Goal: Ask a question: Seek information or help from site administrators or community

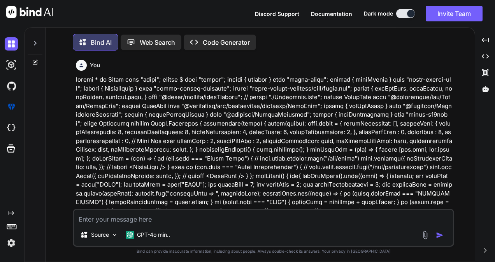
scroll to position [3, 0]
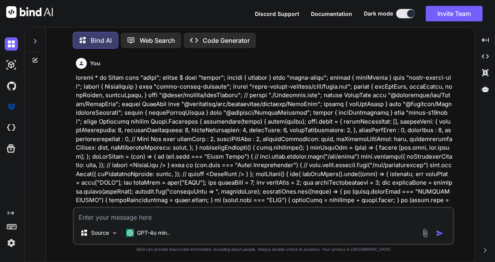
click at [95, 217] on textarea at bounding box center [263, 215] width 379 height 14
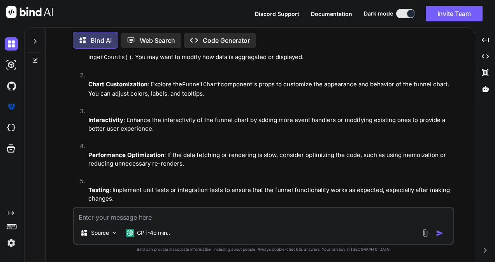
scroll to position [1111, 0]
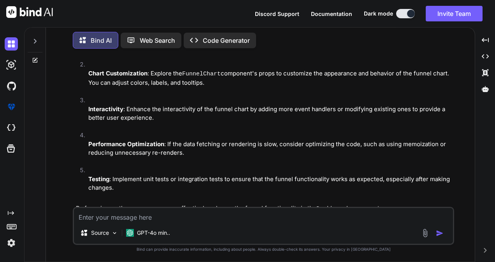
click at [38, 44] on div at bounding box center [35, 39] width 15 height 27
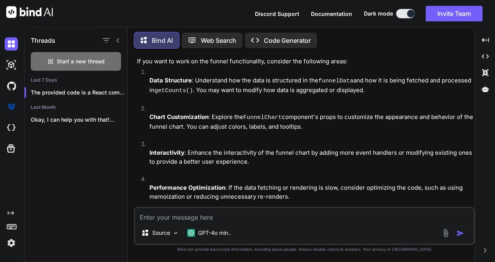
scroll to position [1155, 0]
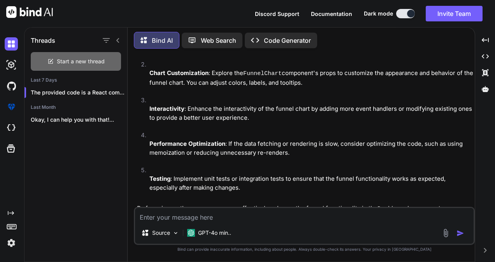
click at [58, 65] on div "Start a new thread" at bounding box center [76, 61] width 90 height 19
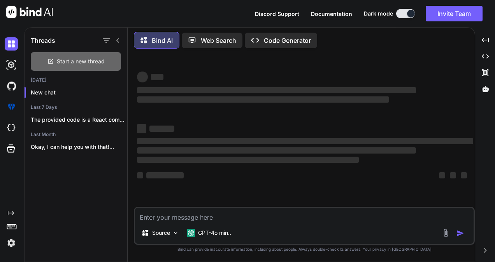
scroll to position [0, 0]
click at [170, 216] on textarea at bounding box center [304, 215] width 338 height 14
type textarea "x"
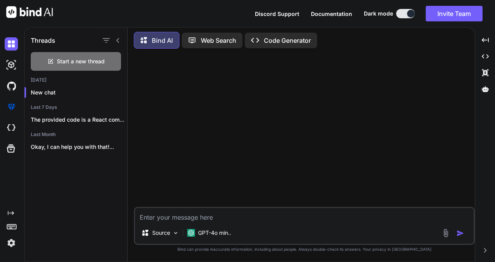
paste textarea "export const convertToNormalText = (upperCaseStr) => { // Split the string by u…"
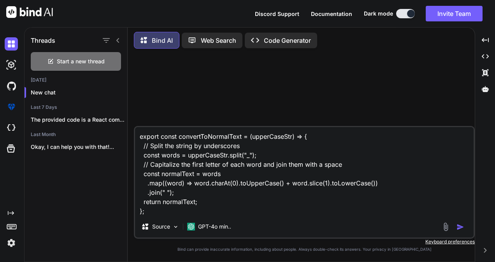
type textarea "export const convertToNormalText = (upperCaseStr) => { // Split the string by u…"
type textarea "x"
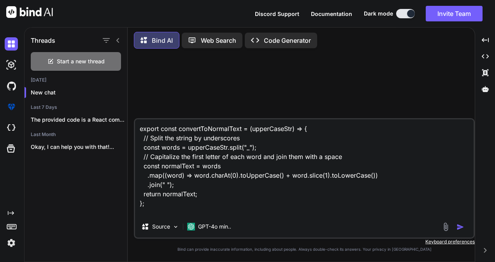
type textarea "export const convertToNormalText = (upperCaseStr) => { // Split the string by u…"
type textarea "x"
type textarea "export const convertToNormalText = (upperCaseStr) => { // Split the string by u…"
type textarea "x"
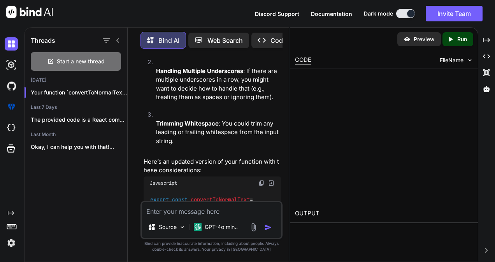
scroll to position [344, 0]
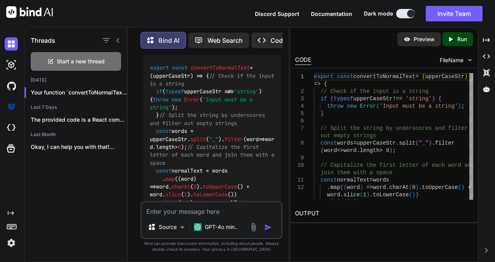
type textarea "x"
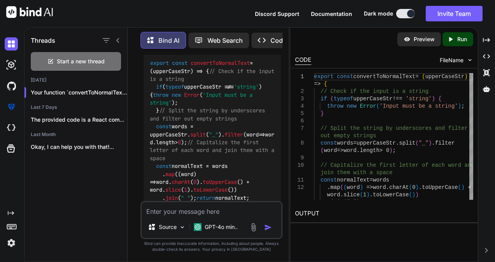
scroll to position [331, 0]
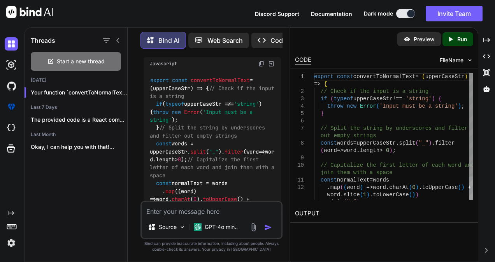
type textarea "export const convertToNormalText = (upperCaseStr) => { // Check if the input is…"
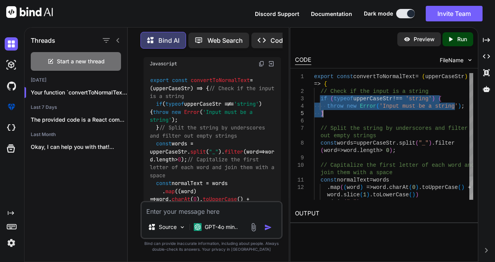
drag, startPoint x: 320, startPoint y: 98, endPoint x: 325, endPoint y: 115, distance: 17.2
click at [325, 115] on div "export const convertToNormalText = ( upperCaseStr ) => { // Check if the input …" at bounding box center [393, 150] width 159 height 155
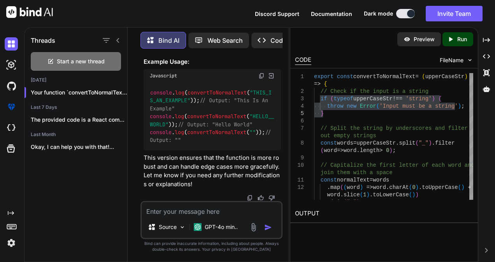
click at [158, 207] on textarea at bounding box center [212, 209] width 140 height 14
paste textarea "handleFunnelViewBaseOnAccess() { const { totalLeadOppo, totalLead, oppoStages =…"
type textarea "handleFunnelViewBaseOnAccess() { const { totalLeadOppo, totalLead, oppoStages =…"
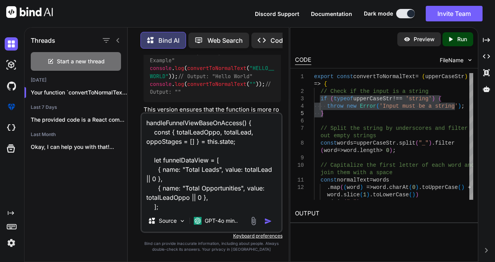
scroll to position [113, 0]
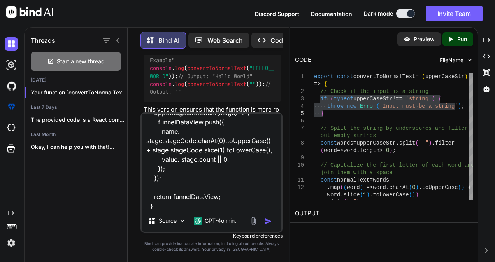
type textarea "x"
type textarea "handleFunnelViewBaseOnAccess() { const { totalLeadOppo, totalLead, oppoStages =…"
type textarea "x"
type textarea "handleFunnelViewBaseOnAccess() { const { totalLeadOppo, totalLead, oppoStages =…"
type textarea "x"
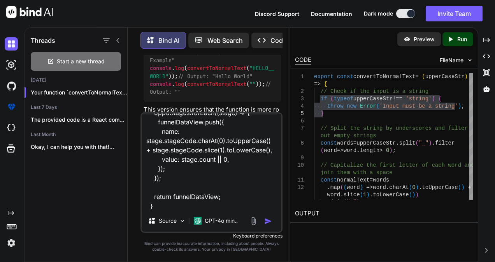
scroll to position [131, 0]
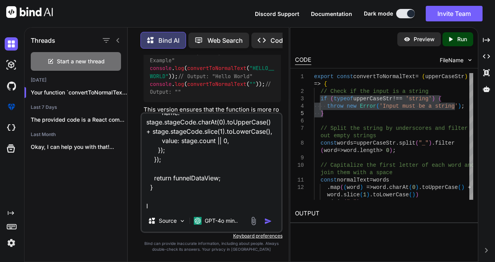
type textarea "handleFunnelViewBaseOnAccess() { const { totalLeadOppo, totalLead, oppoStages =…"
type textarea "x"
type textarea "handleFunnelViewBaseOnAccess() { const { totalLeadOppo, totalLead, oppoStages =…"
type textarea "x"
type textarea "handleFunnelViewBaseOnAccess() { const { totalLeadOppo, totalLead, oppoStages =…"
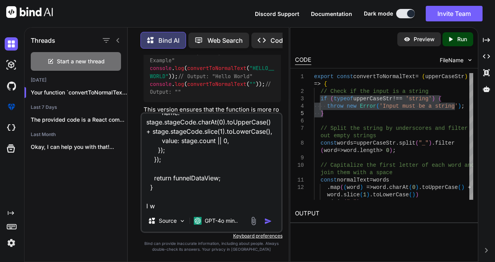
type textarea "x"
type textarea "handleFunnelViewBaseOnAccess() { const { totalLeadOppo, totalLead, oppoStages =…"
type textarea "x"
type textarea "handleFunnelViewBaseOnAccess() { const { totalLeadOppo, totalLead, oppoStages =…"
type textarea "x"
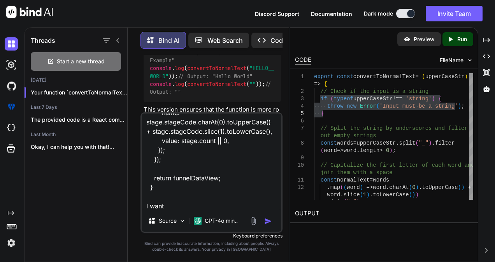
type textarea "handleFunnelViewBaseOnAccess() { const { totalLeadOppo, totalLead, oppoStages =…"
type textarea "x"
type textarea "handleFunnelViewBaseOnAccess() { const { totalLeadOppo, totalLead, oppoStages =…"
type textarea "x"
type textarea "handleFunnelViewBaseOnAccess() { const { totalLeadOppo, totalLead, oppoStages =…"
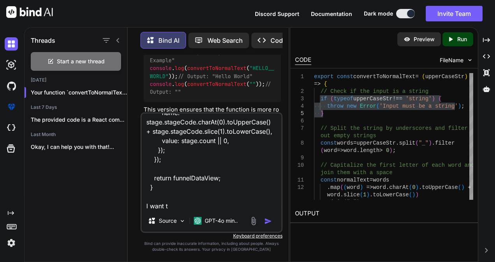
type textarea "x"
type textarea "handleFunnelViewBaseOnAccess() { const { totalLeadOppo, totalLead, oppoStages =…"
type textarea "x"
type textarea "handleFunnelViewBaseOnAccess() { const { totalLeadOppo, totalLead, oppoStages =…"
type textarea "x"
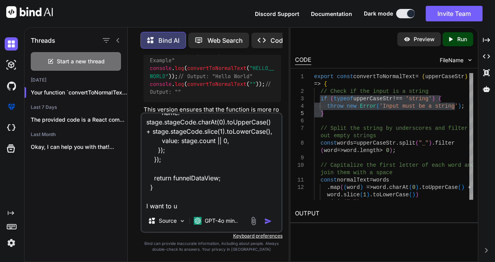
type textarea "handleFunnelViewBaseOnAccess() { const { totalLeadOppo, totalLead, oppoStages =…"
type textarea "x"
type textarea "handleFunnelViewBaseOnAccess() { const { totalLeadOppo, totalLead, oppoStages =…"
type textarea "x"
type textarea "handleFunnelViewBaseOnAccess() { const { totalLeadOppo, totalLead, oppoStages =…"
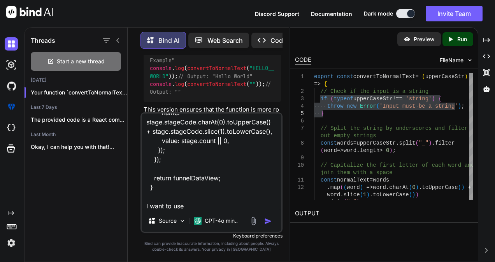
type textarea "x"
type textarea "handleFunnelViewBaseOnAccess() { const { totalLeadOppo, totalLead, oppoStages =…"
type textarea "x"
type textarea "handleFunnelViewBaseOnAccess() { const { totalLeadOppo, totalLead, oppoStages =…"
type textarea "x"
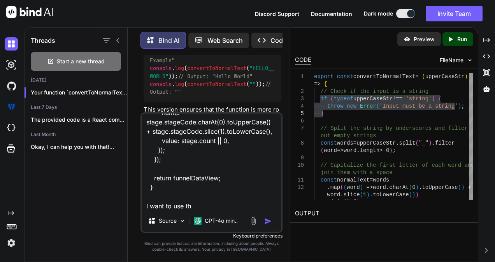
type textarea "handleFunnelViewBaseOnAccess() { const { totalLeadOppo, totalLead, oppoStages =…"
type textarea "x"
type textarea "handleFunnelViewBaseOnAccess() { const { totalLeadOppo, totalLead, oppoStages =…"
type textarea "x"
type textarea "handleFunnelViewBaseOnAccess() { const { totalLeadOppo, totalLead, oppoStages =…"
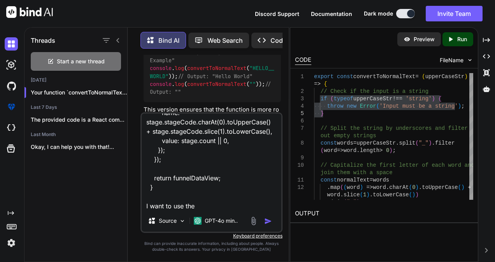
type textarea "x"
type textarea "handleFunnelViewBaseOnAccess() { const { totalLeadOppo, totalLead, oppoStages =…"
type textarea "x"
type textarea "handleFunnelViewBaseOnAccess() { const { totalLeadOppo, totalLead, oppoStages =…"
type textarea "x"
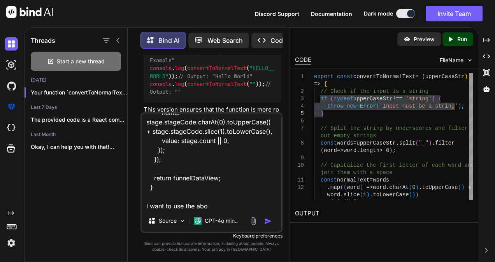
type textarea "handleFunnelViewBaseOnAccess() { const { totalLeadOppo, totalLead, oppoStages =…"
type textarea "x"
type textarea "handleFunnelViewBaseOnAccess() { const { totalLeadOppo, totalLead, oppoStages =…"
type textarea "x"
type textarea "handleFunnelViewBaseOnAccess() { const { totalLeadOppo, totalLead, oppoStages =…"
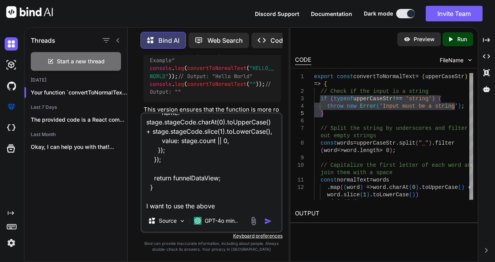
type textarea "x"
type textarea "handleFunnelViewBaseOnAccess() { const { totalLeadOppo, totalLead, oppoStages =…"
type textarea "x"
type textarea "handleFunnelViewBaseOnAccess() { const { totalLeadOppo, totalLead, oppoStages =…"
type textarea "x"
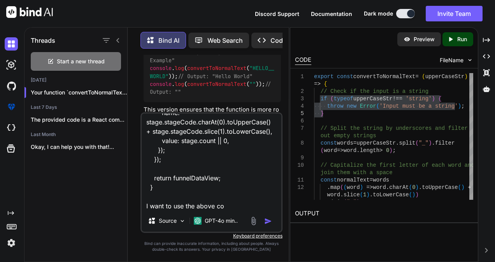
type textarea "handleFunnelViewBaseOnAccess() { const { totalLeadOppo, totalLead, oppoStages =…"
type textarea "x"
type textarea "handleFunnelViewBaseOnAccess() { const { totalLeadOppo, totalLead, oppoStages =…"
type textarea "x"
type textarea "handleFunnelViewBaseOnAccess() { const { totalLeadOppo, totalLead, oppoStages =…"
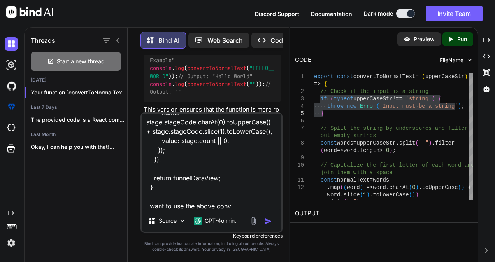
type textarea "x"
type textarea "handleFunnelViewBaseOnAccess() { const { totalLeadOppo, totalLead, oppoStages =…"
type textarea "x"
type textarea "handleFunnelViewBaseOnAccess() { const { totalLeadOppo, totalLead, oppoStages =…"
type textarea "x"
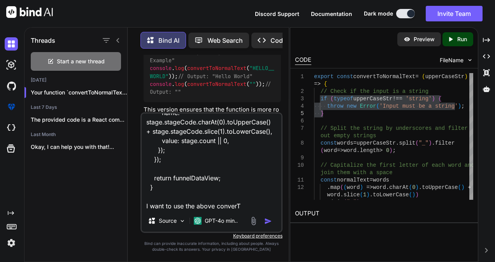
type textarea "handleFunnelViewBaseOnAccess() { const { totalLeadOppo, totalLead, oppoStages =…"
type textarea "x"
type textarea "handleFunnelViewBaseOnAccess() { const { totalLeadOppo, totalLead, oppoStages =…"
type textarea "x"
type textarea "handleFunnelViewBaseOnAccess() { const { totalLeadOppo, totalLead, oppoStages =…"
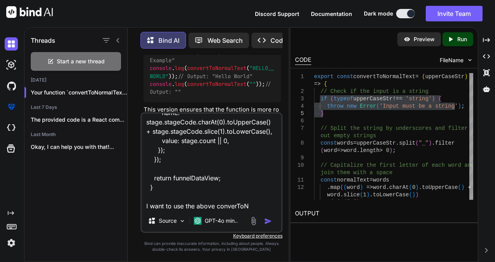
type textarea "x"
type textarea "handleFunnelViewBaseOnAccess() { const { totalLeadOppo, totalLead, oppoStages =…"
type textarea "x"
type textarea "handleFunnelViewBaseOnAccess() { const { totalLeadOppo, totalLead, oppoStages =…"
type textarea "x"
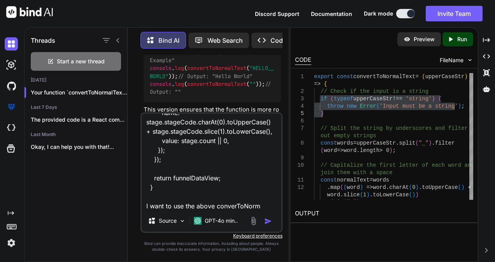
type textarea "handleFunnelViewBaseOnAccess() { const { totalLeadOppo, totalLead, oppoStages =…"
type textarea "x"
type textarea "handleFunnelViewBaseOnAccess() { const { totalLeadOppo, totalLead, oppoStages =…"
type textarea "x"
type textarea "handleFunnelViewBaseOnAccess() { const { totalLeadOppo, totalLead, oppoStages =…"
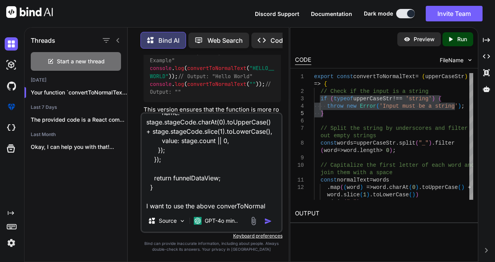
type textarea "x"
type textarea "handleFunnelViewBaseOnAccess() { const { totalLeadOppo, totalLead, oppoStages =…"
type textarea "x"
type textarea "handleFunnelViewBaseOnAccess() { const { totalLeadOppo, totalLead, oppoStages =…"
type textarea "x"
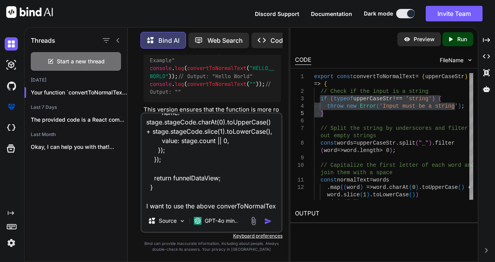
scroll to position [141, 0]
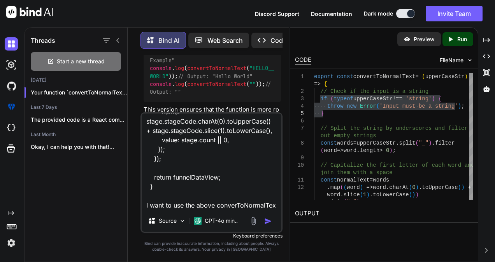
type textarea "handleFunnelViewBaseOnAccess() { const { totalLeadOppo, totalLead, oppoStages =…"
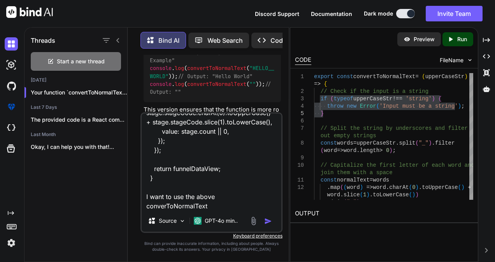
type textarea "x"
type textarea "handleFunnelViewBaseOnAccess() { const { totalLeadOppo, totalLead, oppoStages =…"
type textarea "x"
type textarea "handleFunnelViewBaseOnAccess() { const { totalLeadOppo, totalLead, oppoStages =…"
type textarea "x"
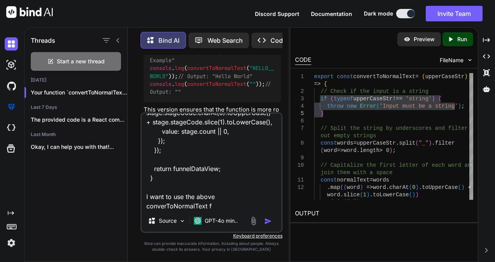
type textarea "handleFunnelViewBaseOnAccess() { const { totalLeadOppo, totalLead, oppoStages =…"
type textarea "x"
type textarea "handleFunnelViewBaseOnAccess() { const { totalLeadOppo, totalLead, oppoStages =…"
type textarea "x"
type textarea "handleFunnelViewBaseOnAccess() { const { totalLeadOppo, totalLead, oppoStages =…"
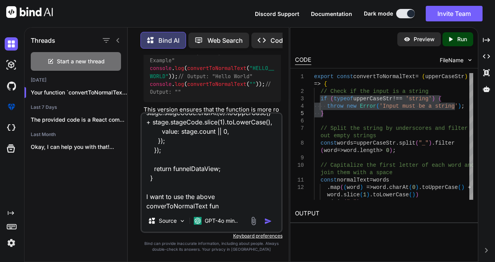
type textarea "x"
type textarea "handleFunnelViewBaseOnAccess() { const { totalLeadOppo, totalLead, oppoStages =…"
type textarea "x"
type textarea "handleFunnelViewBaseOnAccess() { const { totalLeadOppo, totalLead, oppoStages =…"
type textarea "x"
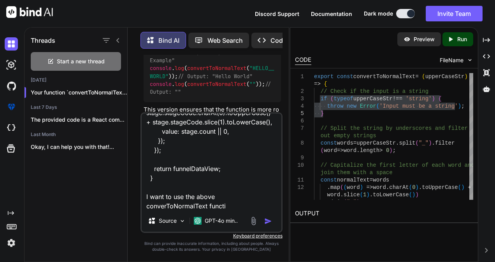
type textarea "handleFunnelViewBaseOnAccess() { const { totalLeadOppo, totalLead, oppoStages =…"
type textarea "x"
type textarea "handleFunnelViewBaseOnAccess() { const { totalLeadOppo, totalLead, oppoStages =…"
type textarea "x"
type textarea "handleFunnelViewBaseOnAccess() { const { totalLeadOppo, totalLead, oppoStages =…"
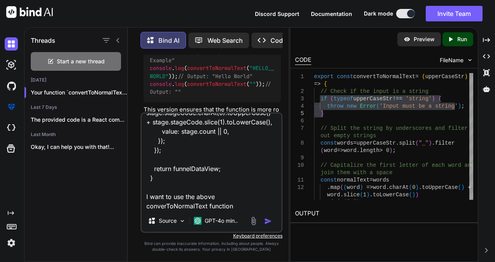
type textarea "x"
type textarea "handleFunnelViewBaseOnAccess() { const { totalLeadOppo, totalLead, oppoStages =…"
type textarea "x"
type textarea "handleFunnelViewBaseOnAccess() { const { totalLeadOppo, totalLead, oppoStages =…"
type textarea "x"
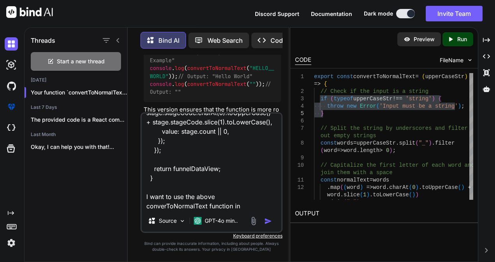
type textarea "handleFunnelViewBaseOnAccess() { const { totalLeadOppo, totalLead, oppoStages =…"
type textarea "x"
type textarea "handleFunnelViewBaseOnAccess() { const { totalLeadOppo, totalLead, oppoStages =…"
type textarea "x"
type textarea "handleFunnelViewBaseOnAccess() { const { totalLeadOppo, totalLead, oppoStages =…"
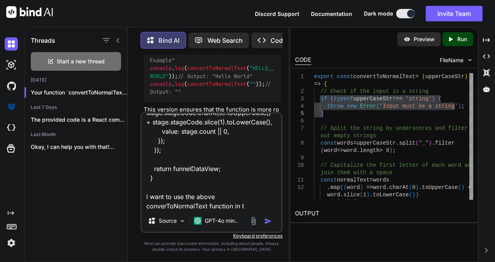
type textarea "x"
type textarea "handleFunnelViewBaseOnAccess() { const { totalLeadOppo, totalLead, oppoStages =…"
type textarea "x"
type textarea "handleFunnelViewBaseOnAccess() { const { totalLeadOppo, totalLead, oppoStages =…"
type textarea "x"
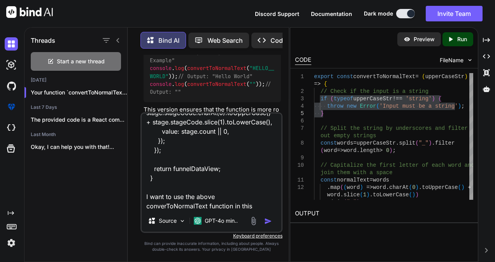
type textarea "handleFunnelViewBaseOnAccess() { const { totalLeadOppo, totalLead, oppoStages =…"
type textarea "x"
type textarea "handleFunnelViewBaseOnAccess() { const { totalLeadOppo, totalLead, oppoStages =…"
type textarea "x"
type textarea "handleFunnelViewBaseOnAccess() { const { totalLeadOppo, totalLead, oppoStages =…"
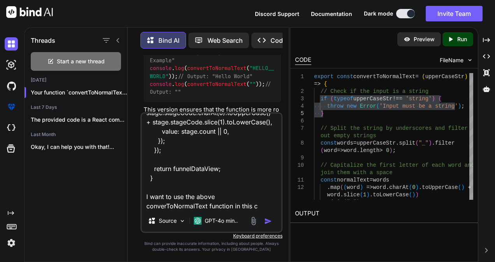
type textarea "x"
type textarea "handleFunnelViewBaseOnAccess() { const { totalLeadOppo, totalLead, oppoStages =…"
type textarea "x"
type textarea "handleFunnelViewBaseOnAccess() { const { totalLeadOppo, totalLead, oppoStages =…"
type textarea "x"
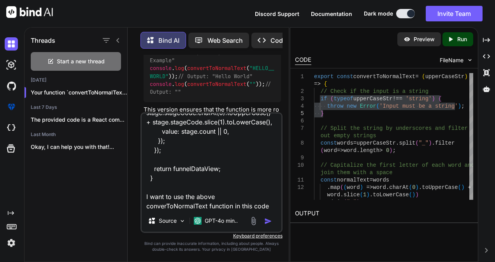
type textarea "handleFunnelViewBaseOnAccess() { const { totalLeadOppo, totalLead, oppoStages =…"
type textarea "x"
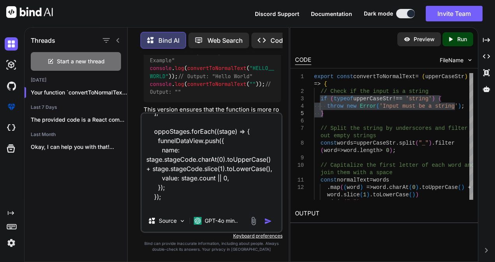
scroll to position [142, 0]
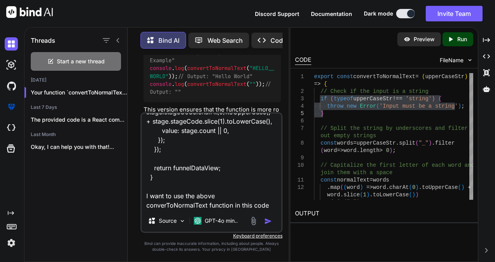
type textarea "handleFunnelViewBaseOnAccess() { const { totalLeadOppo, totalLead, oppoStages =…"
type textarea "x"
type textarea "handleFunnelViewBaseOnAccess() { const { totalLeadOppo, totalLead, oppoStages =…"
type textarea "x"
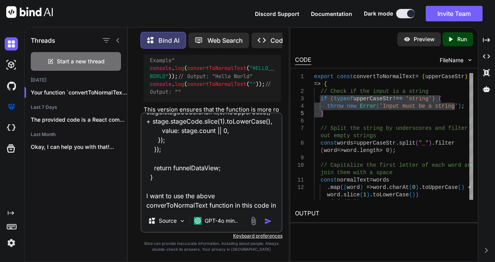
type textarea "handleFunnelViewBaseOnAccess() { const { totalLeadOppo, totalLead, oppoStages =…"
type textarea "x"
type textarea "handleFunnelViewBaseOnAccess() { const { totalLeadOppo, totalLead, oppoStages =…"
type textarea "x"
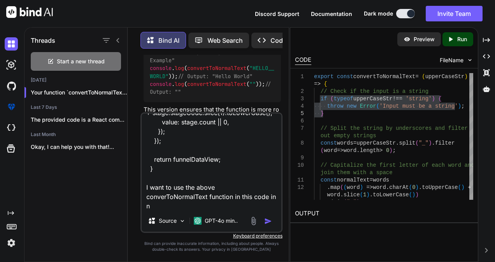
type textarea "handleFunnelViewBaseOnAccess() { const { totalLeadOppo, totalLead, oppoStages =…"
type textarea "x"
type textarea "handleFunnelViewBaseOnAccess() { const { totalLeadOppo, totalLead, oppoStages =…"
type textarea "x"
type textarea "handleFunnelViewBaseOnAccess() { const { totalLeadOppo, totalLead, oppoStages =…"
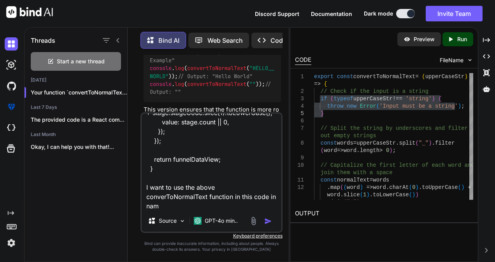
type textarea "x"
type textarea "handleFunnelViewBaseOnAccess() { const { totalLeadOppo, totalLead, oppoStages =…"
type textarea "x"
type textarea "handleFunnelViewBaseOnAccess() { const { totalLeadOppo, totalLead, oppoStages =…"
type textarea "x"
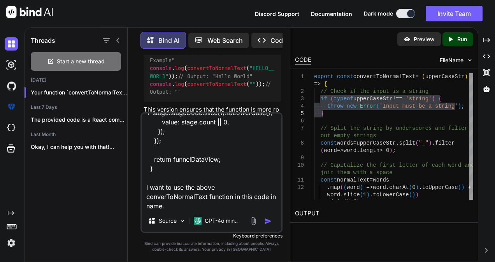
type textarea "handleFunnelViewBaseOnAccess() { const { totalLeadOppo, totalLead, oppoStages =…"
type textarea "x"
type textarea "handleFunnelViewBaseOnAccess() { const { totalLeadOppo, totalLead, oppoStages =…"
type textarea "x"
type textarea "handleFunnelViewBaseOnAccess() { const { totalLeadOppo, totalLead, oppoStages =…"
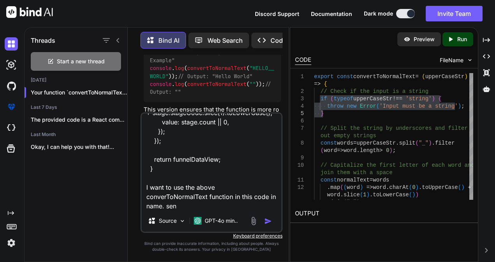
type textarea "x"
type textarea "handleFunnelViewBaseOnAccess() { const { totalLeadOppo, totalLead, oppoStages =…"
type textarea "x"
type textarea "handleFunnelViewBaseOnAccess() { const { totalLeadOppo, totalLead, oppoStages =…"
type textarea "x"
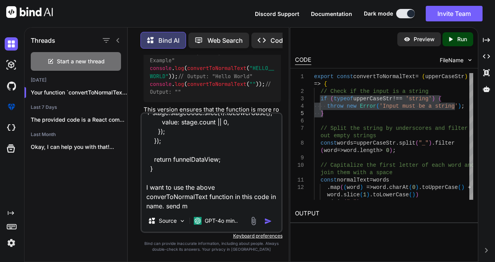
type textarea "handleFunnelViewBaseOnAccess() { const { totalLeadOppo, totalLead, oppoStages =…"
type textarea "x"
type textarea "handleFunnelViewBaseOnAccess() { const { totalLeadOppo, totalLead, oppoStages =…"
type textarea "x"
type textarea "handleFunnelViewBaseOnAccess() { const { totalLeadOppo, totalLead, oppoStages =…"
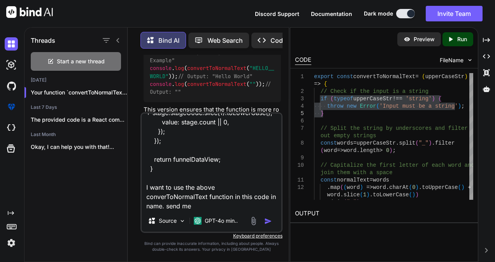
type textarea "x"
type textarea "handleFunnelViewBaseOnAccess() { const { totalLeadOppo, totalLead, oppoStages =…"
type textarea "x"
type textarea "handleFunnelViewBaseOnAccess() { const { totalLeadOppo, totalLead, oppoStages =…"
type textarea "x"
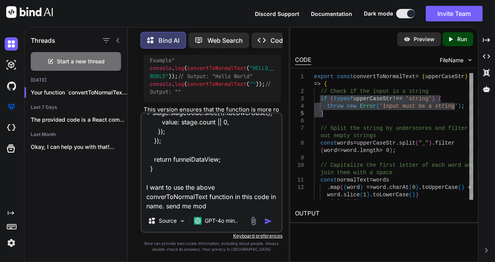
type textarea "handleFunnelViewBaseOnAccess() { const { totalLeadOppo, totalLead, oppoStages =…"
type textarea "x"
type textarea "handleFunnelViewBaseOnAccess() { const { totalLeadOppo, totalLead, oppoStages =…"
type textarea "x"
type textarea "handleFunnelViewBaseOnAccess() { const { totalLeadOppo, totalLead, oppoStages =…"
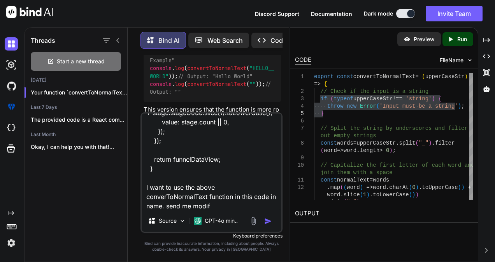
type textarea "x"
type textarea "handleFunnelViewBaseOnAccess() { const { totalLeadOppo, totalLead, oppoStages =…"
type textarea "x"
type textarea "handleFunnelViewBaseOnAccess() { const { totalLeadOppo, totalLead, oppoStages =…"
type textarea "x"
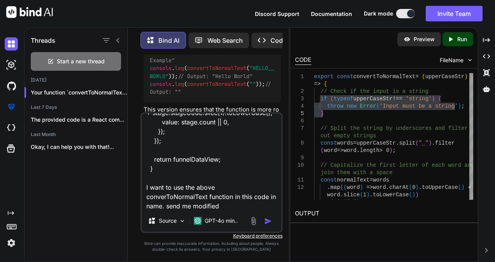
type textarea "handleFunnelViewBaseOnAccess() { const { totalLeadOppo, totalLead, oppoStages =…"
type textarea "x"
type textarea "handleFunnelViewBaseOnAccess() { const { totalLeadOppo, totalLead, oppoStages =…"
type textarea "x"
type textarea "handleFunnelViewBaseOnAccess() { const { totalLeadOppo, totalLead, oppoStages =…"
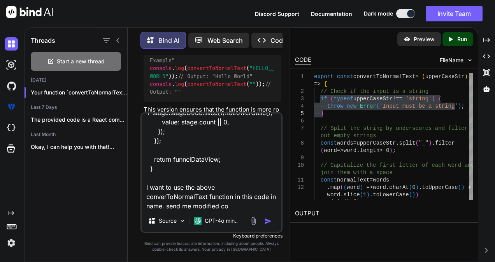
type textarea "x"
type textarea "handleFunnelViewBaseOnAccess() { const { totalLeadOppo, totalLead, oppoStages =…"
type textarea "x"
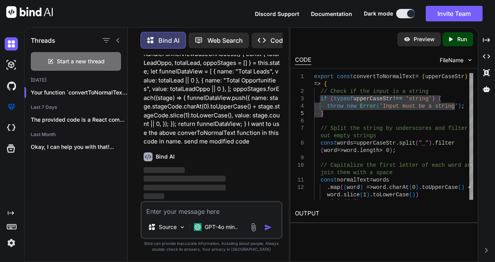
scroll to position [709, 0]
click at [120, 37] on icon at bounding box center [118, 40] width 6 height 6
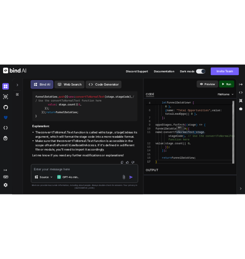
scroll to position [0, 0]
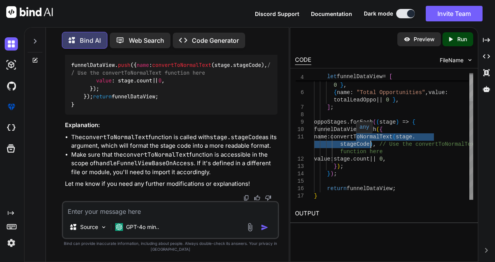
drag, startPoint x: 356, startPoint y: 137, endPoint x: 370, endPoint y: 144, distance: 15.0
click at [370, 144] on div "let funnelDataView = [ { name : "Total Leads" , value : totalLead || { name : "…" at bounding box center [393, 118] width 159 height 163
drag, startPoint x: 289, startPoint y: 104, endPoint x: 419, endPoint y: 88, distance: 131.0
click at [419, 88] on div "Bind AI Web Search Created with Pixso. Code Generator You export const convertT…" at bounding box center [259, 144] width 471 height 235
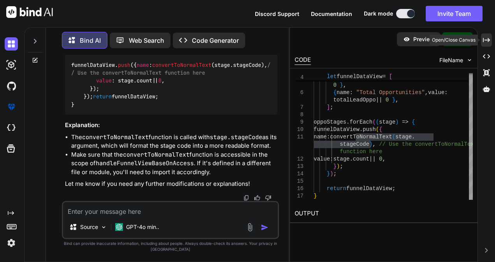
click at [488, 36] on div "Created with Pixso." at bounding box center [486, 39] width 11 height 13
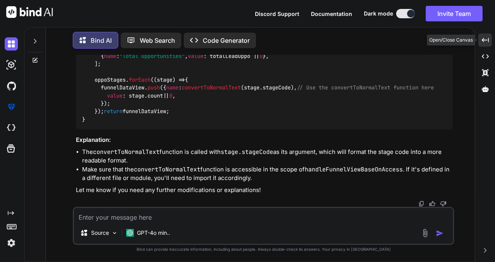
scroll to position [635, 0]
click at [261, 172] on li "Make sure that the convertToNormalText function is accessible in the scope of h…" at bounding box center [267, 174] width 370 height 18
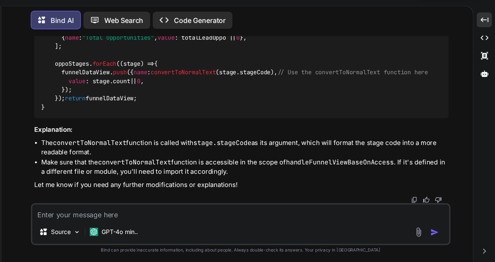
click at [236, 132] on div "Certainly! You can integrate the convertToNormalText function into your handleF…" at bounding box center [264, 96] width 377 height 197
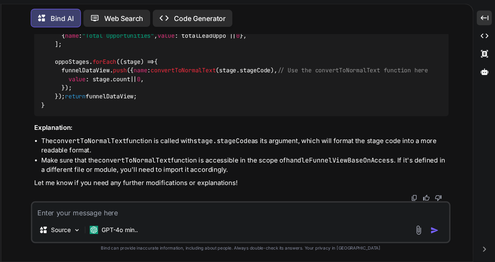
click at [149, 217] on textarea at bounding box center [263, 215] width 379 height 14
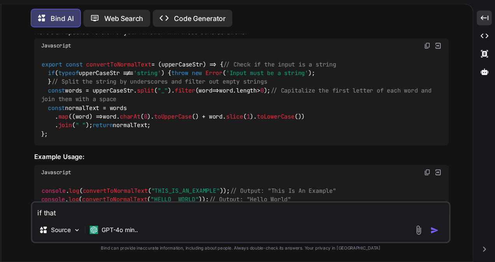
scroll to position [191, 0]
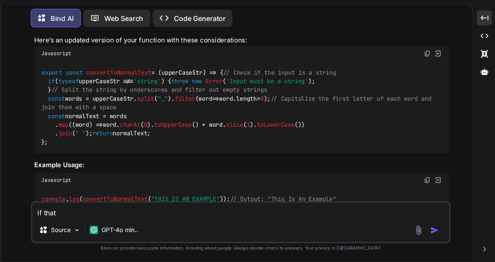
click at [210, 87] on span "upperCaseStr" at bounding box center [209, 89] width 37 height 7
copy span "upperCaseStr"
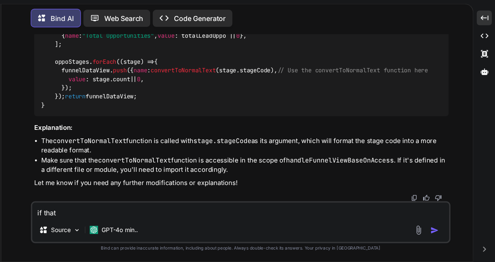
scroll to position [635, 0]
click at [140, 218] on textarea "if that" at bounding box center [263, 215] width 379 height 14
paste textarea "upperCaseStr"
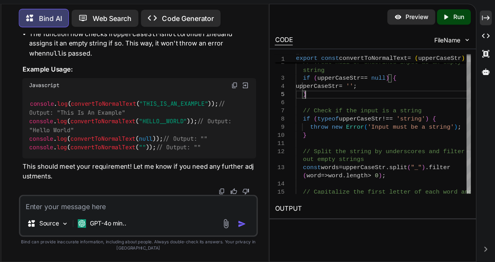
scroll to position [0, 0]
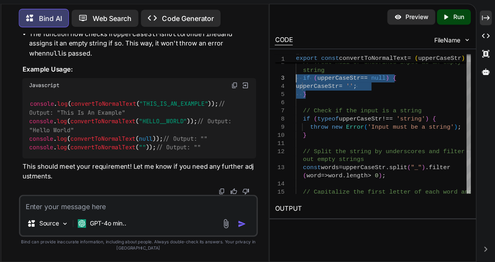
drag, startPoint x: 326, startPoint y: 109, endPoint x: 312, endPoint y: 93, distance: 21.2
click at [314, 93] on div "=> { // Treat null or undefined input as an empty string if ( upperCaseStr == n…" at bounding box center [393, 162] width 159 height 200
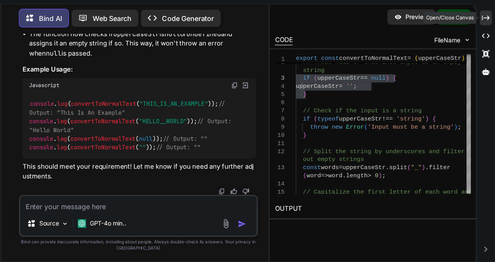
click at [489, 38] on icon "Created with Pixso." at bounding box center [486, 40] width 7 height 7
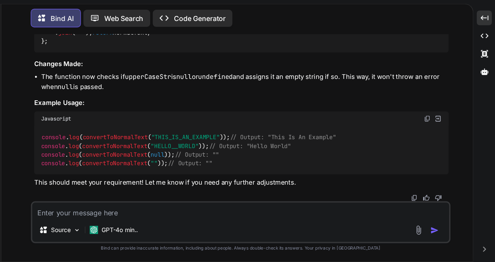
click at [202, 215] on textarea at bounding box center [263, 215] width 379 height 14
paste textarea "import * as React from "react"; import $ from "jquery"; import { connect } from…"
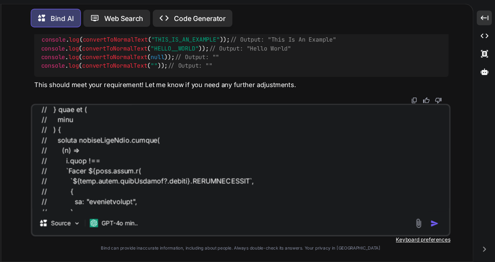
scroll to position [2049, 0]
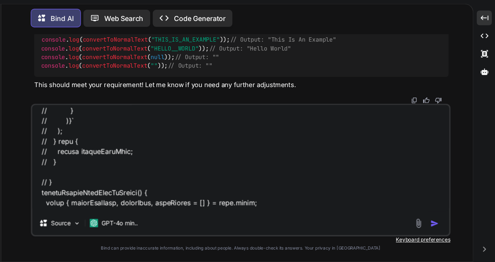
click at [92, 190] on textarea at bounding box center [263, 167] width 379 height 96
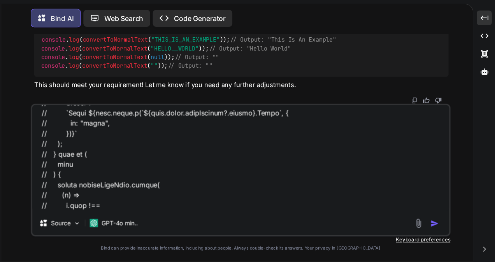
drag, startPoint x: 92, startPoint y: 190, endPoint x: 71, endPoint y: 109, distance: 84.0
click at [71, 109] on div "You export const convertToNormalText = (upperCaseStr) => { // Split the string …" at bounding box center [263, 158] width 422 height 207
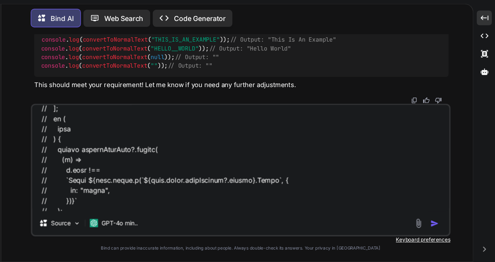
click at [120, 160] on textarea at bounding box center [263, 167] width 379 height 96
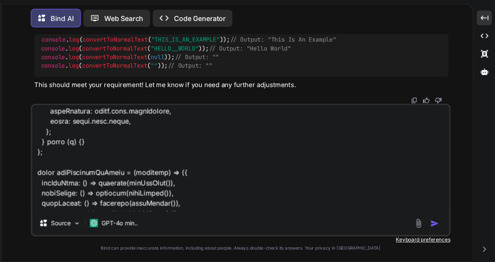
scroll to position [2606, 0]
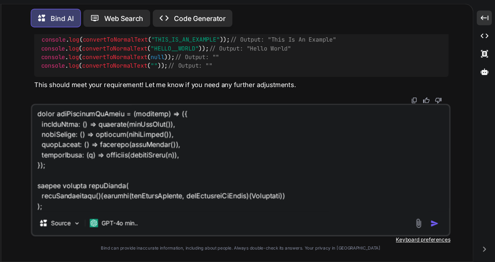
click at [95, 212] on textarea at bounding box center [263, 167] width 379 height 96
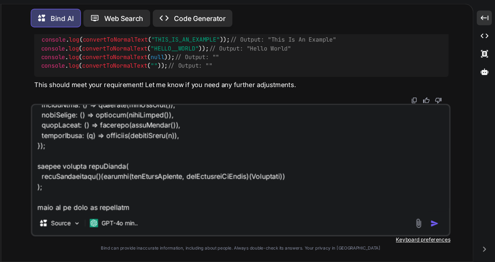
scroll to position [0, 0]
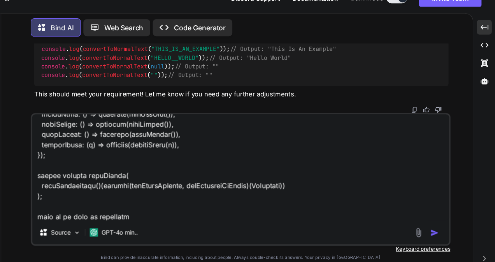
click at [181, 214] on textarea at bounding box center [263, 167] width 379 height 96
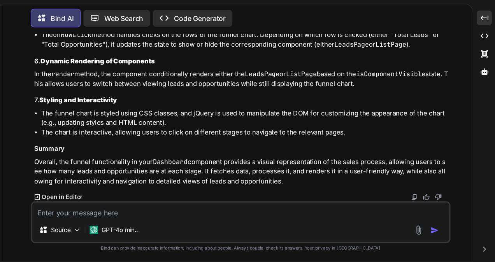
scroll to position [1912, 0]
click at [110, 217] on textarea at bounding box center [263, 215] width 379 height 14
click at [160, 214] on textarea at bounding box center [263, 215] width 379 height 14
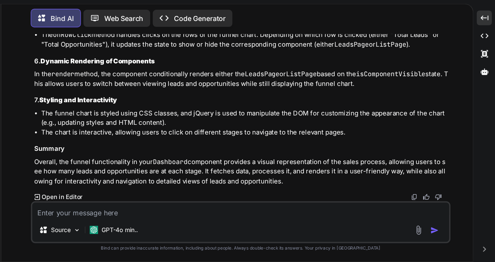
paste textarea "{ "OPPO": [ { "stageCode": "ENGAGEMENT", "count": 136, "displayOrder": null, "t…"
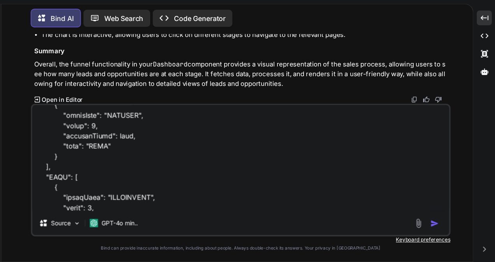
scroll to position [468, 0]
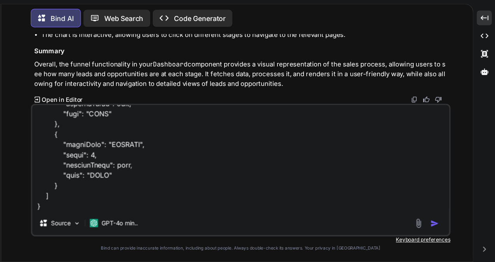
click at [94, 207] on textarea at bounding box center [263, 167] width 379 height 96
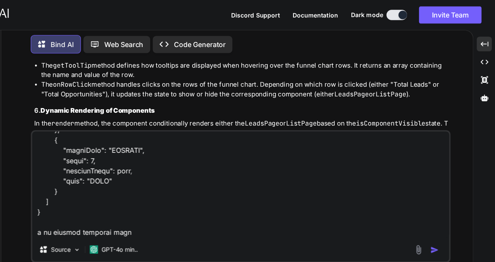
scroll to position [1737, 0]
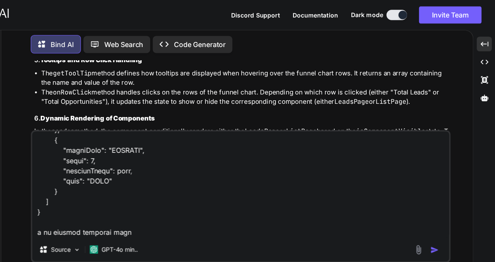
copy li "getOppCount"
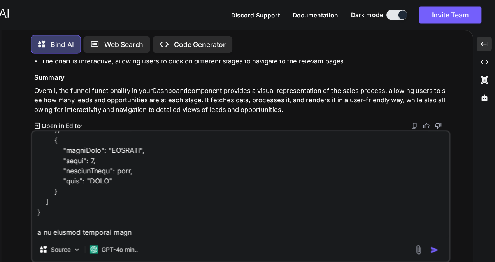
scroll to position [2008, 0]
click at [173, 210] on textarea at bounding box center [263, 167] width 379 height 96
paste textarea "getOppCount"
click at [238, 213] on textarea at bounding box center [263, 167] width 379 height 96
click at [240, 212] on textarea at bounding box center [263, 167] width 379 height 96
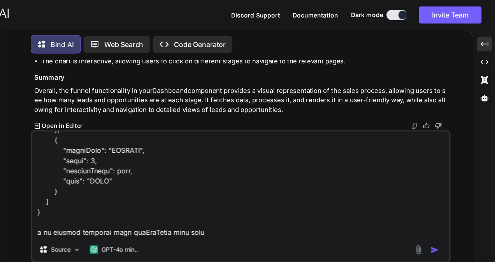
scroll to position [495, 0]
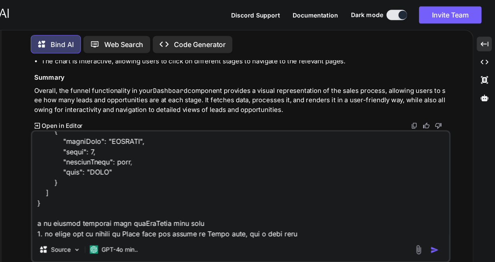
click at [192, 212] on textarea at bounding box center [263, 167] width 379 height 96
click at [313, 212] on textarea at bounding box center [263, 167] width 379 height 96
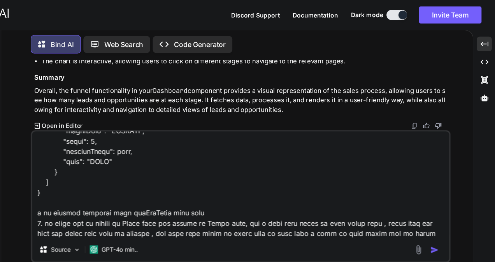
scroll to position [514, 0]
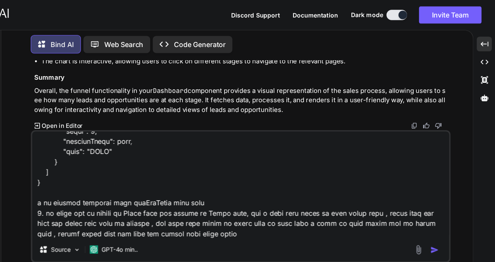
click at [260, 211] on textarea at bounding box center [263, 167] width 379 height 96
click at [421, 204] on textarea at bounding box center [263, 167] width 379 height 96
click at [252, 217] on div "Source GPT-4o min.." at bounding box center [263, 178] width 381 height 121
click at [445, 202] on textarea at bounding box center [263, 167] width 379 height 96
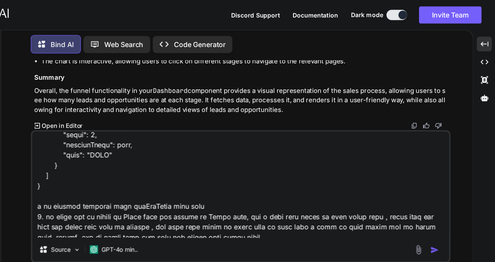
scroll to position [515, 0]
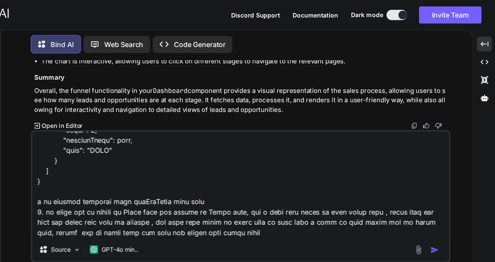
click at [246, 210] on textarea at bounding box center [263, 167] width 379 height 96
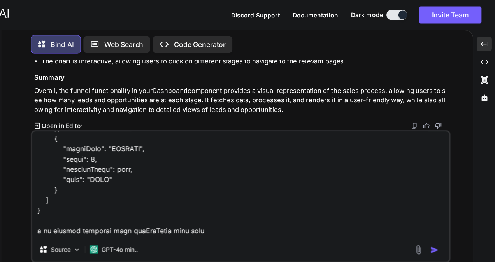
scroll to position [487, 0]
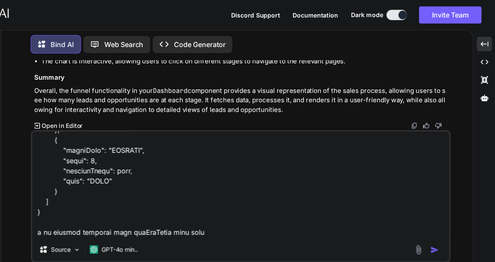
click at [125, 153] on textarea at bounding box center [263, 167] width 379 height 96
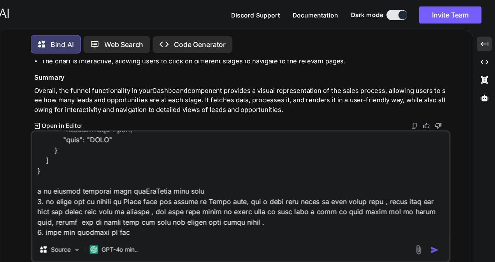
click at [168, 213] on textarea at bounding box center [263, 167] width 379 height 96
paste textarea "displayOrder"
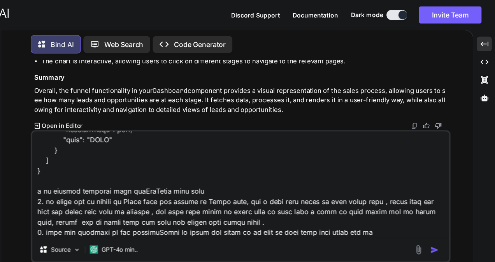
paste textarea "displayOrder"
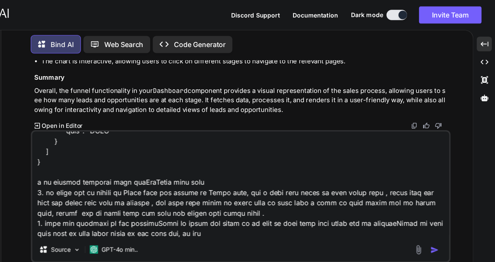
paste textarea "displayOrder"
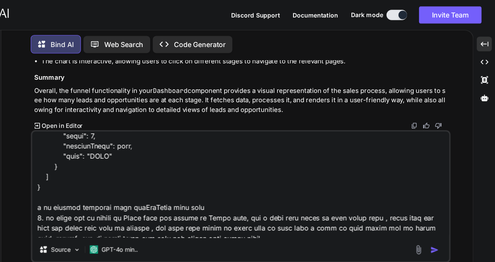
scroll to position [534, 0]
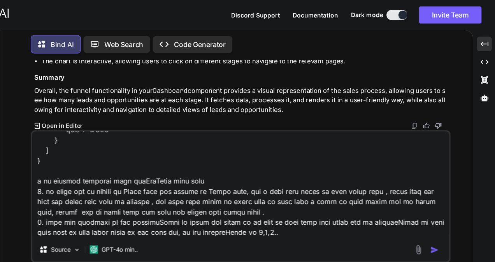
click at [284, 214] on textarea at bounding box center [263, 167] width 379 height 96
click at [313, 212] on textarea at bounding box center [263, 167] width 379 height 96
click at [362, 200] on textarea at bounding box center [263, 167] width 379 height 96
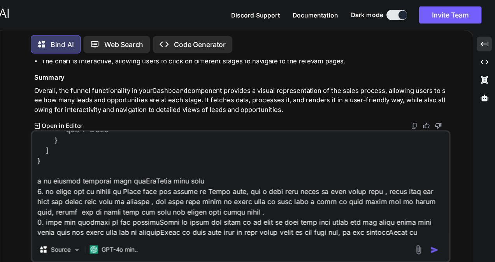
click at [101, 212] on textarea at bounding box center [263, 167] width 379 height 96
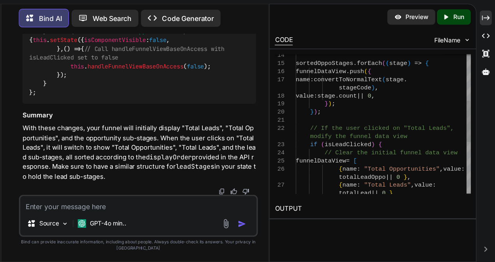
scroll to position [0, 0]
click at [376, 134] on div "sortedOppoStages . forEach ( ( stage ) => { funnelDataView . push ( { name : co…" at bounding box center [393, 144] width 159 height 429
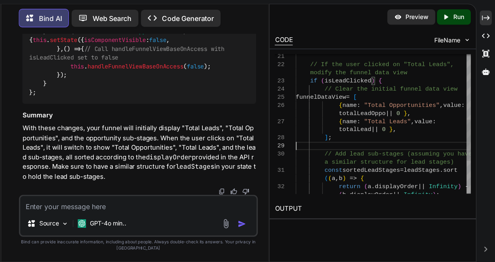
click at [367, 157] on div "// If the user clicked on "Total Leads", modify the funnel data view if ( isLea…" at bounding box center [393, 86] width 159 height 429
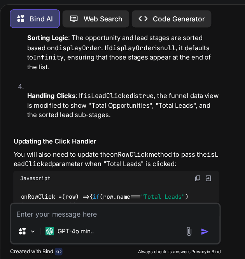
scroll to position [3771, 0]
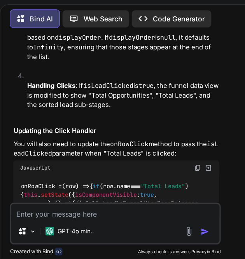
drag, startPoint x: 19, startPoint y: 58, endPoint x: 30, endPoint y: 163, distance: 105.9
copy code "handleFunnelViewBaseOnAccess ( isLeadClicked = false ) { const { totalLeadOppo,…"
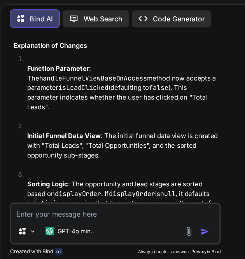
scroll to position [3629, 0]
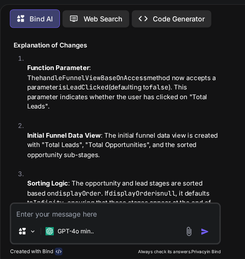
copy code "isLeadClicked"
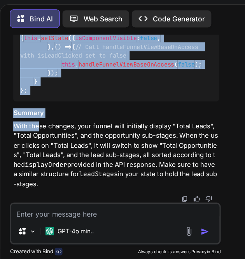
scroll to position [4197, 0]
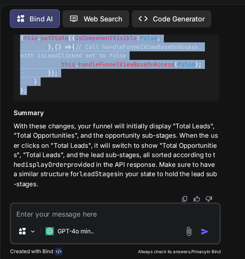
drag, startPoint x: 18, startPoint y: 73, endPoint x: 26, endPoint y: 160, distance: 87.1
click at [26, 116] on div "onRowClick = ( row ) => { if (row. name === "Total Leads" ) { this . setState (…" at bounding box center [105, 53] width 187 height 123
copy code "onRowClick = ( row ) => { if (row. name === "Total Leads" ) { this . setState (…"
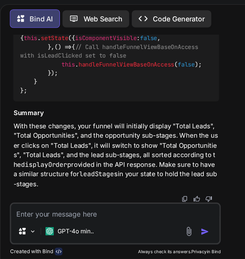
click at [110, 167] on p "With these changes, your funnel will initially display "Total Leads", "Total Op…" at bounding box center [105, 164] width 187 height 61
click at [85, 107] on div "onRowClick = ( row ) => { if (row. name === "Total Leads" ) { this . setState (…" at bounding box center [105, 53] width 187 height 123
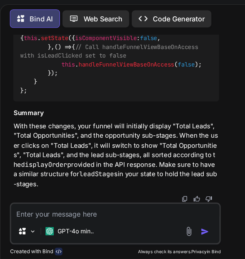
scroll to position [4254, 0]
click at [69, 138] on p "With these changes, your funnel will initially display "Total Leads", "Total Op…" at bounding box center [105, 164] width 187 height 61
click at [54, 154] on p "With these changes, your funnel will initially display "Total Leads", "Total Op…" at bounding box center [105, 164] width 187 height 61
click at [74, 220] on textarea at bounding box center [104, 216] width 189 height 14
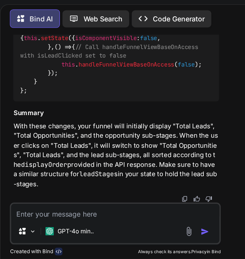
paste textarea "import * as React from "react"; import $ from "jquery"; import { connect } from…"
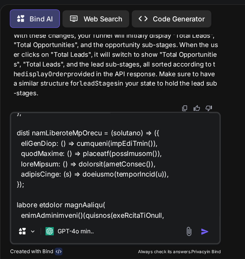
scroll to position [3465, 0]
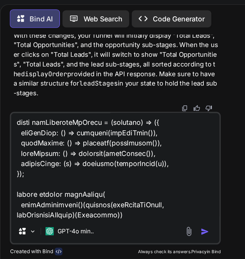
paste textarea "getOppCount"
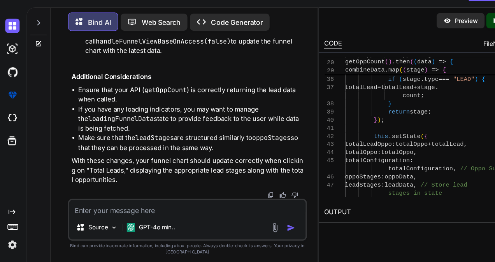
scroll to position [5783, 0]
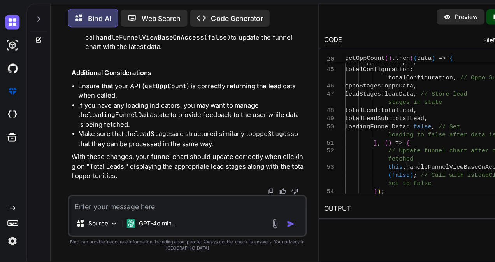
scroll to position [5645, 0]
drag, startPoint x: 176, startPoint y: 130, endPoint x: 149, endPoint y: 123, distance: 28.1
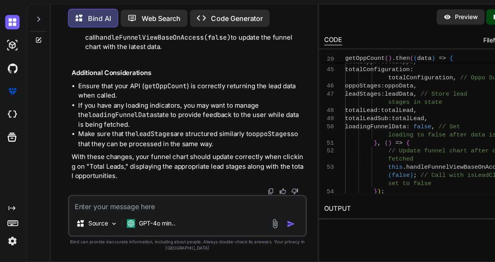
drag, startPoint x: 175, startPoint y: 114, endPoint x: 110, endPoint y: 114, distance: 65.4
copy code "leadStages : leadData,"
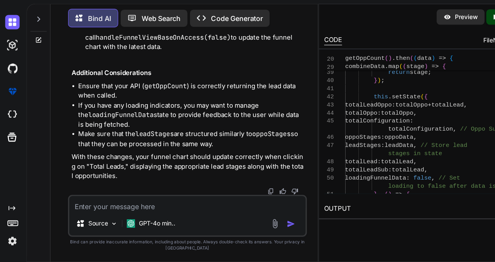
click at [284, 40] on div "Bind AI Web Search Created with Pixso. Code Generator You export const convertT…" at bounding box center [167, 145] width 243 height 233
